Goal: Task Accomplishment & Management: Manage account settings

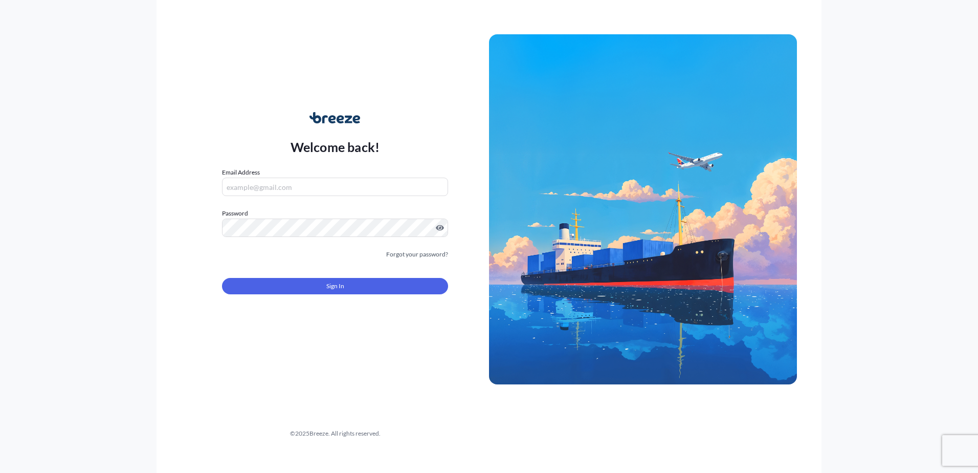
type input "[PERSON_NAME][EMAIL_ADDRESS][DOMAIN_NAME]"
drag, startPoint x: 288, startPoint y: 276, endPoint x: 288, endPoint y: 281, distance: 5.6
click at [288, 280] on div "Sign In" at bounding box center [335, 283] width 226 height 23
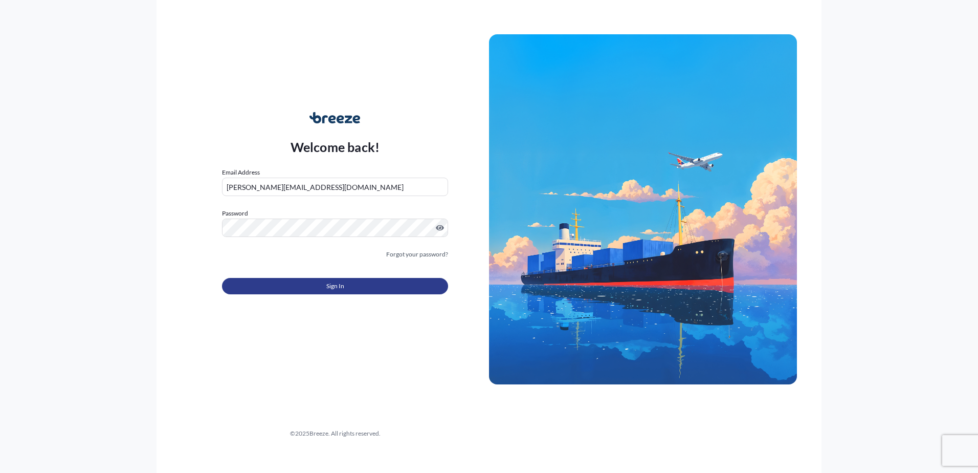
click at [288, 282] on button "Sign In" at bounding box center [335, 286] width 226 height 16
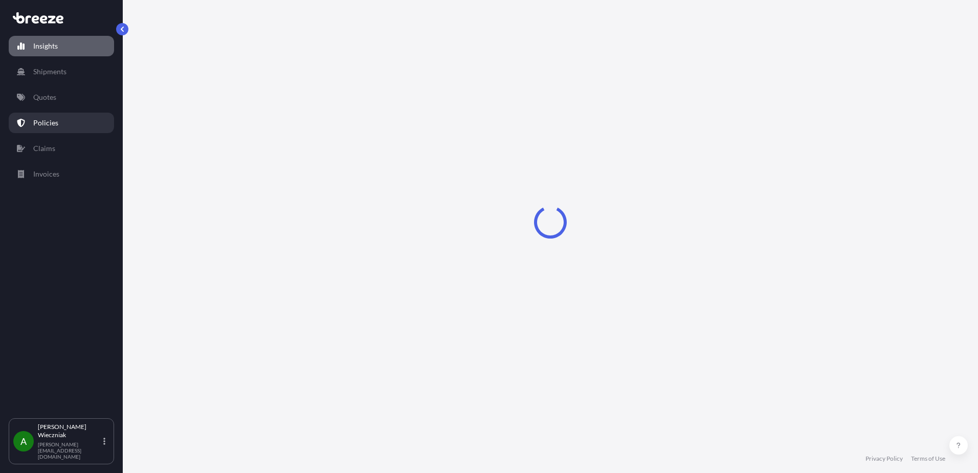
select select "2025"
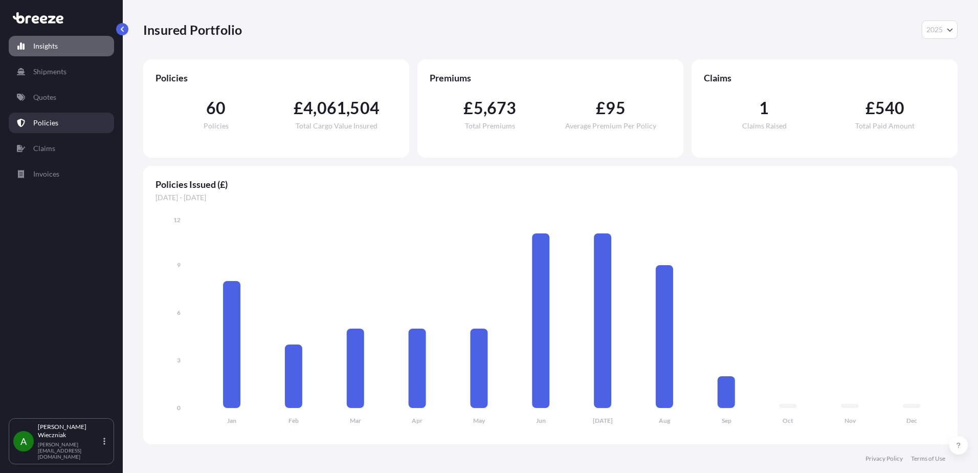
click at [47, 124] on p "Policies" at bounding box center [45, 123] width 25 height 10
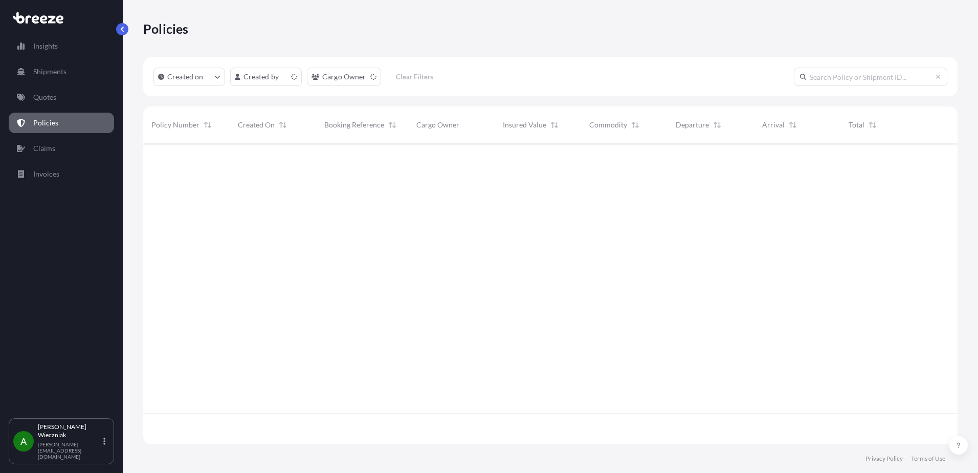
scroll to position [299, 807]
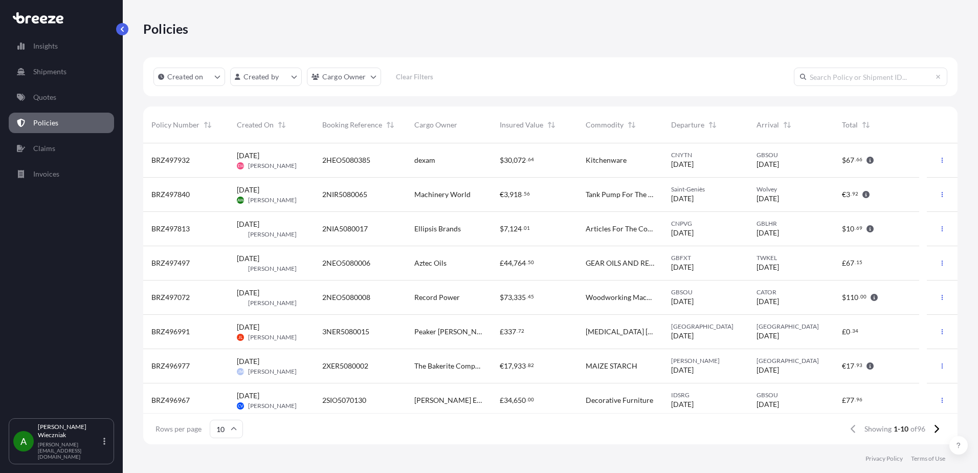
click at [260, 197] on span "[PERSON_NAME]" at bounding box center [272, 200] width 49 height 8
